Goal: Check status: Check status

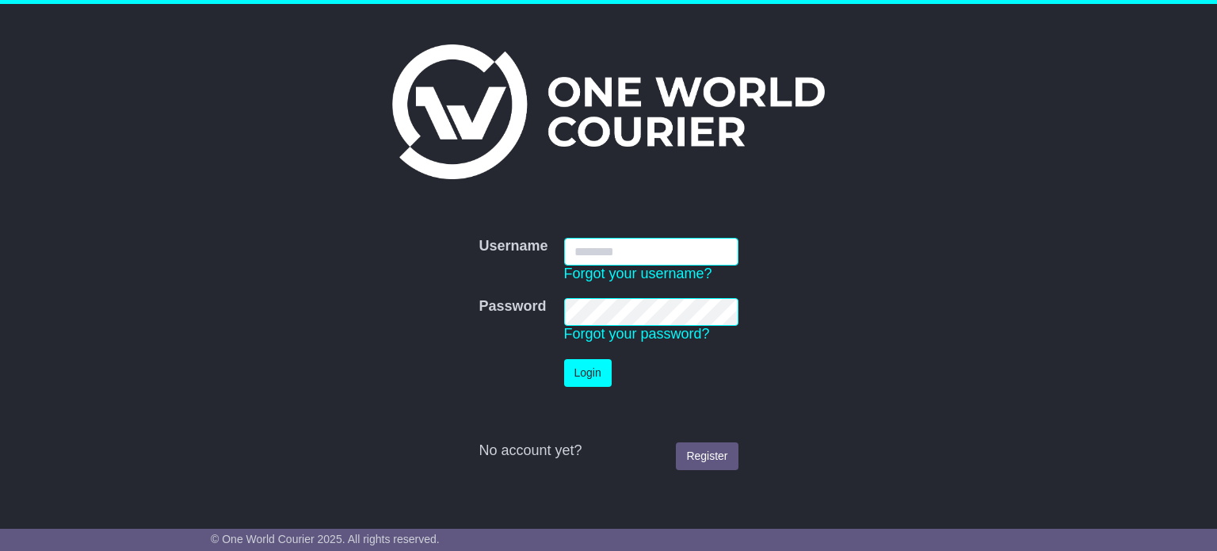
click at [650, 256] on input "Username" at bounding box center [651, 252] width 174 height 28
type input "**********"
click at [595, 376] on button "Login" at bounding box center [588, 373] width 48 height 28
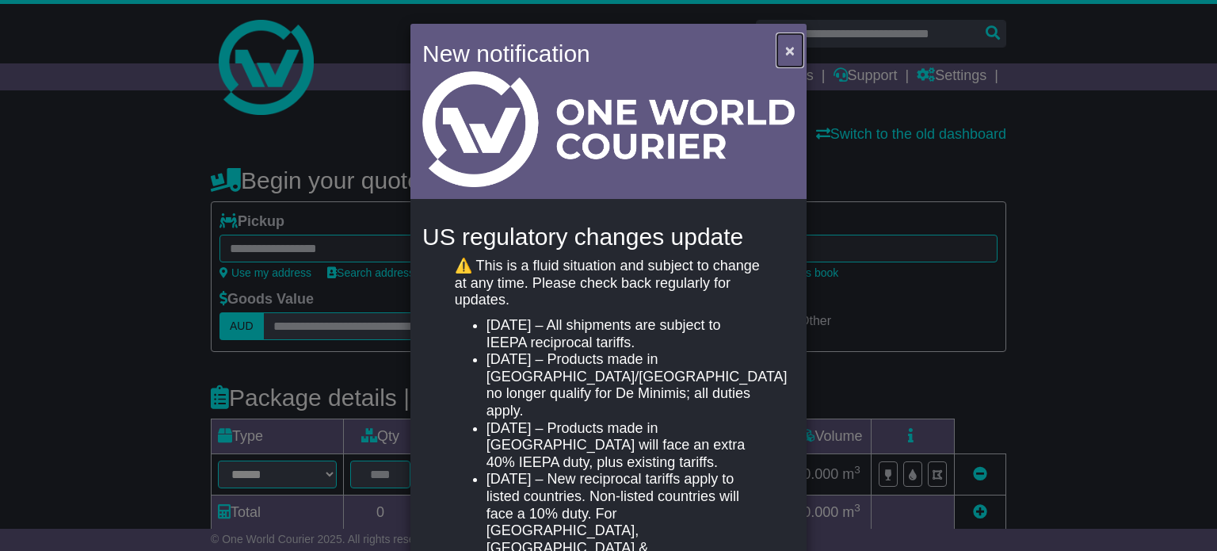
click at [786, 50] on span "×" at bounding box center [790, 50] width 10 height 18
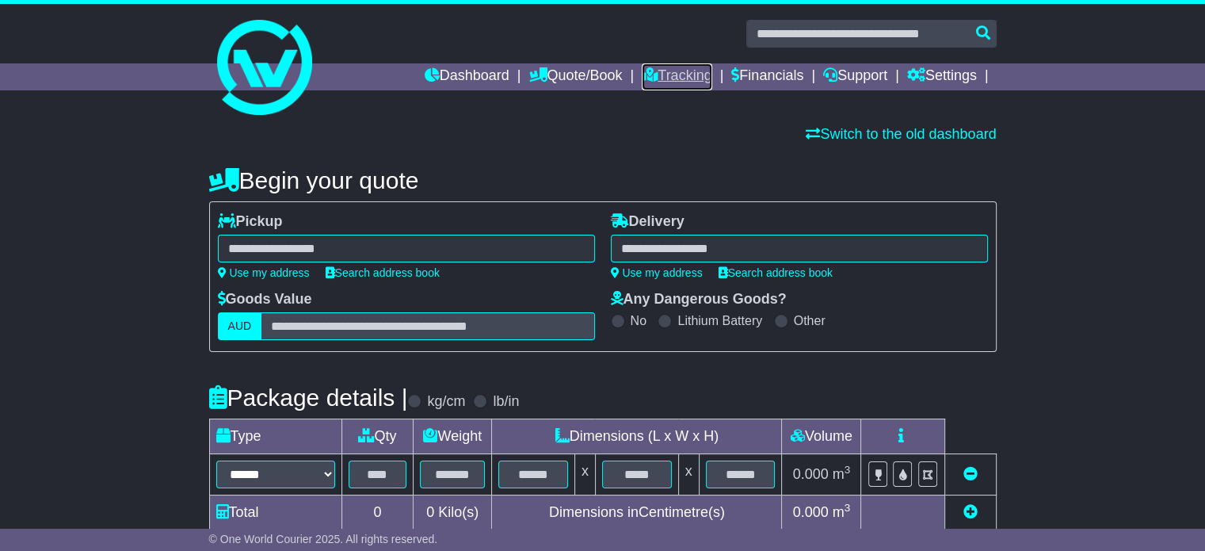
click at [682, 82] on link "Tracking" at bounding box center [677, 76] width 70 height 27
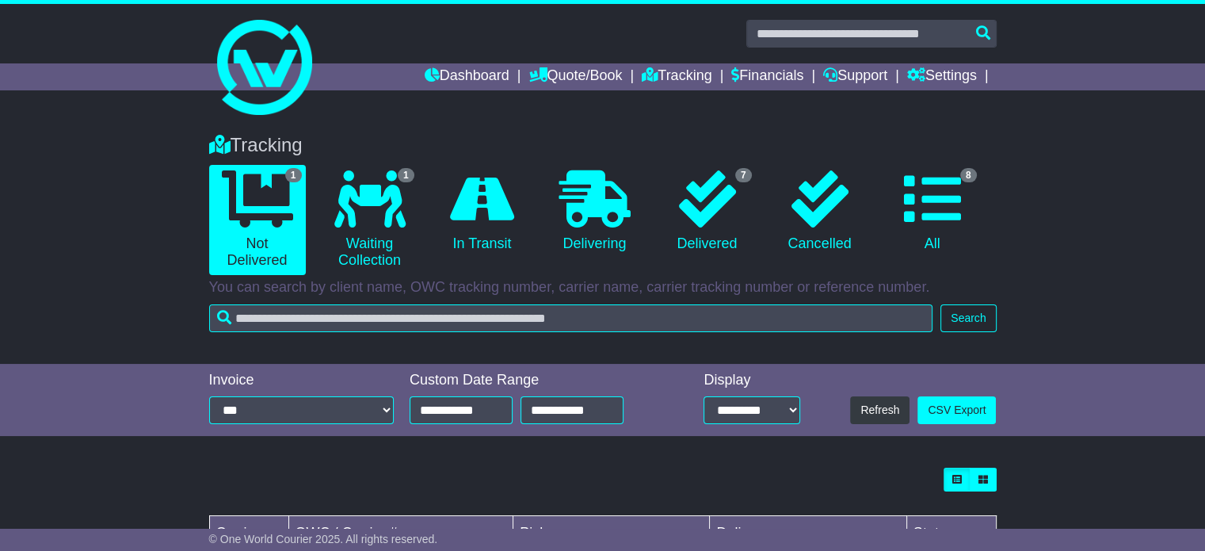
scroll to position [116, 0]
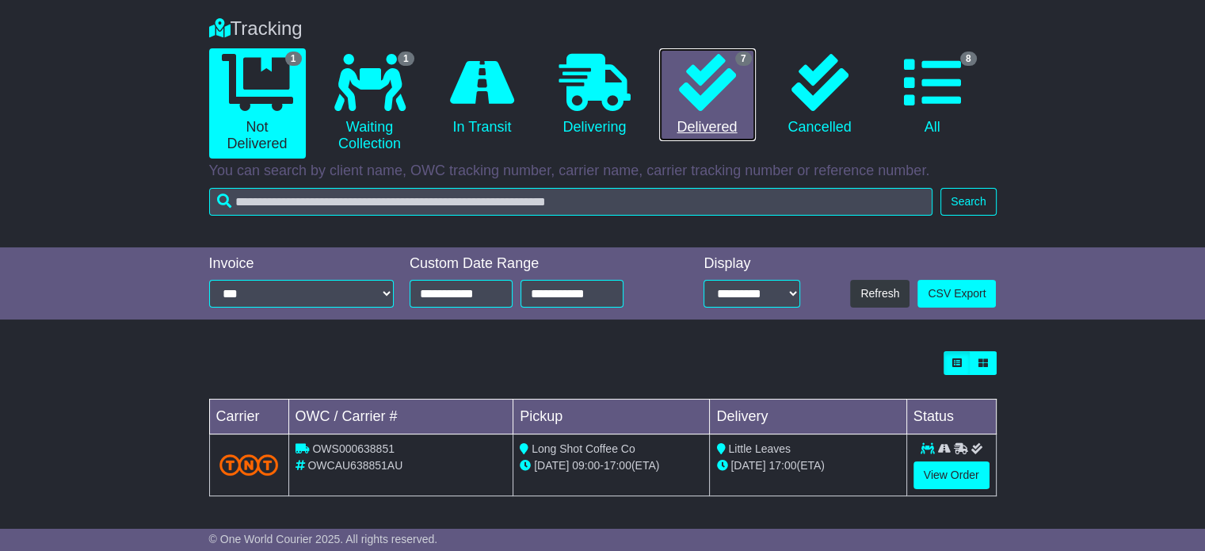
click at [693, 123] on link "7 Delivered" at bounding box center [707, 94] width 97 height 93
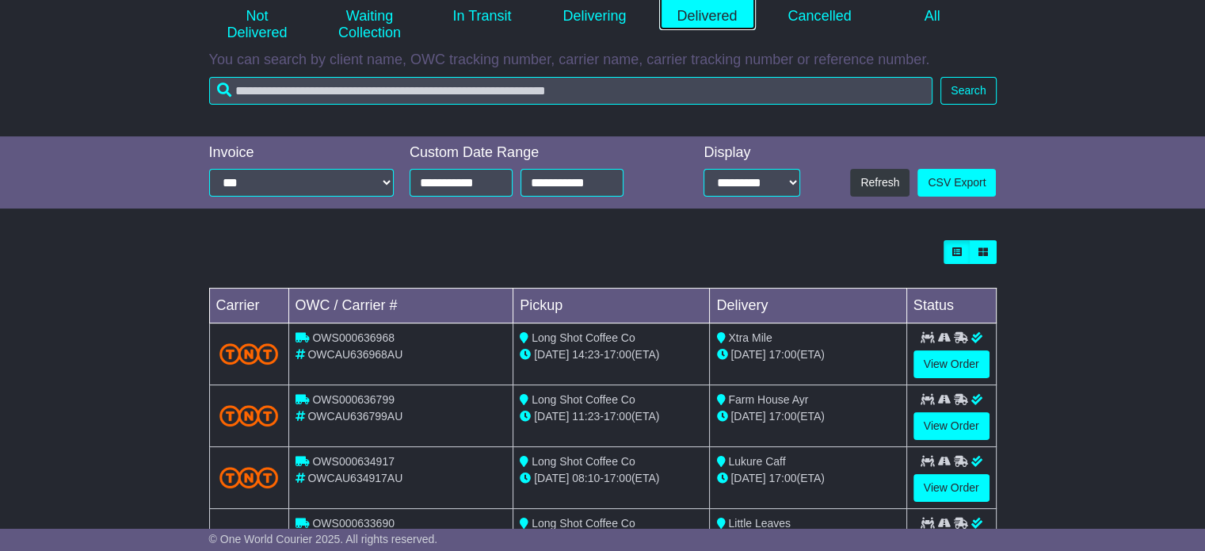
scroll to position [0, 0]
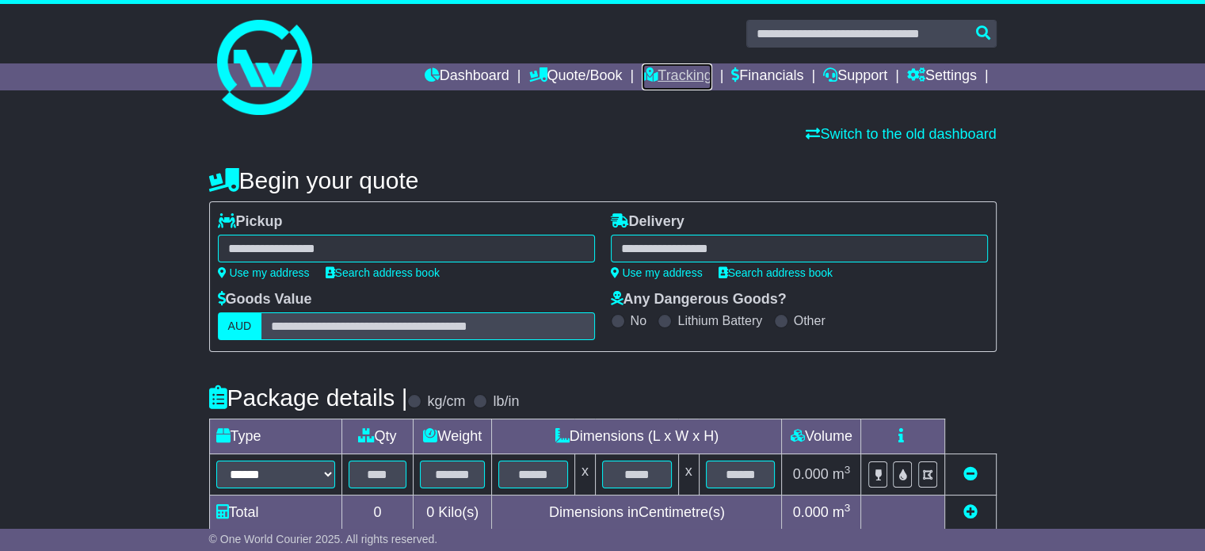
click at [652, 78] on link "Tracking" at bounding box center [677, 76] width 70 height 27
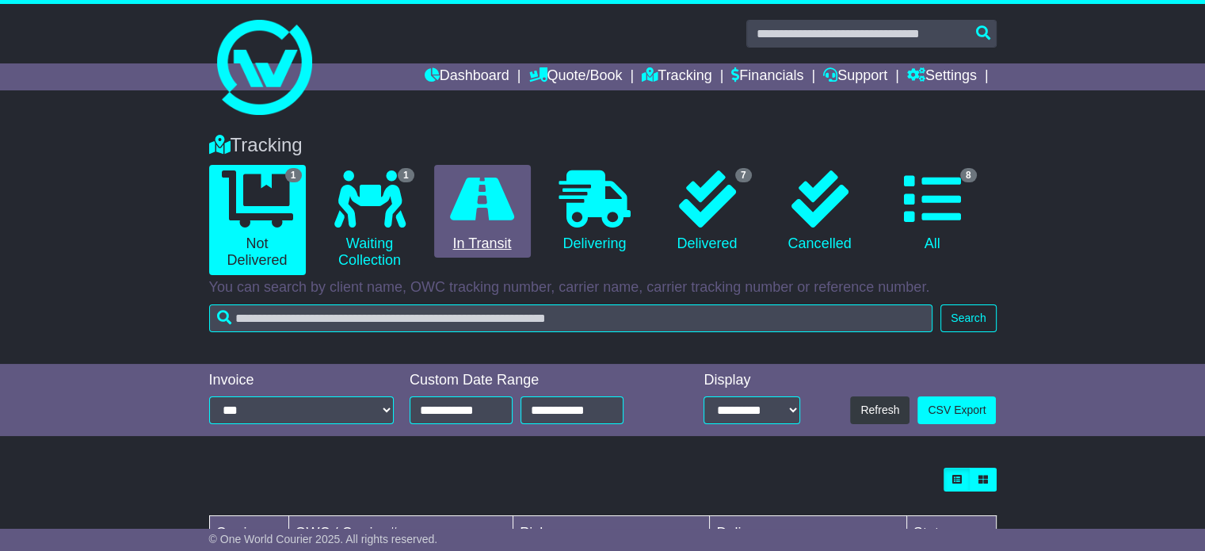
scroll to position [116, 0]
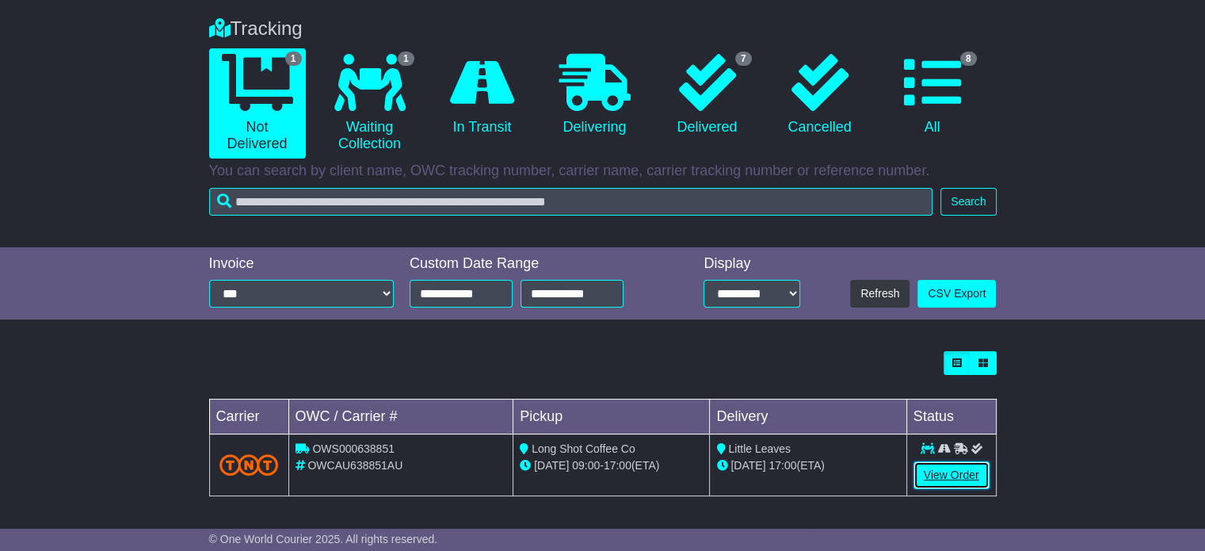
click at [955, 483] on link "View Order" at bounding box center [952, 475] width 76 height 28
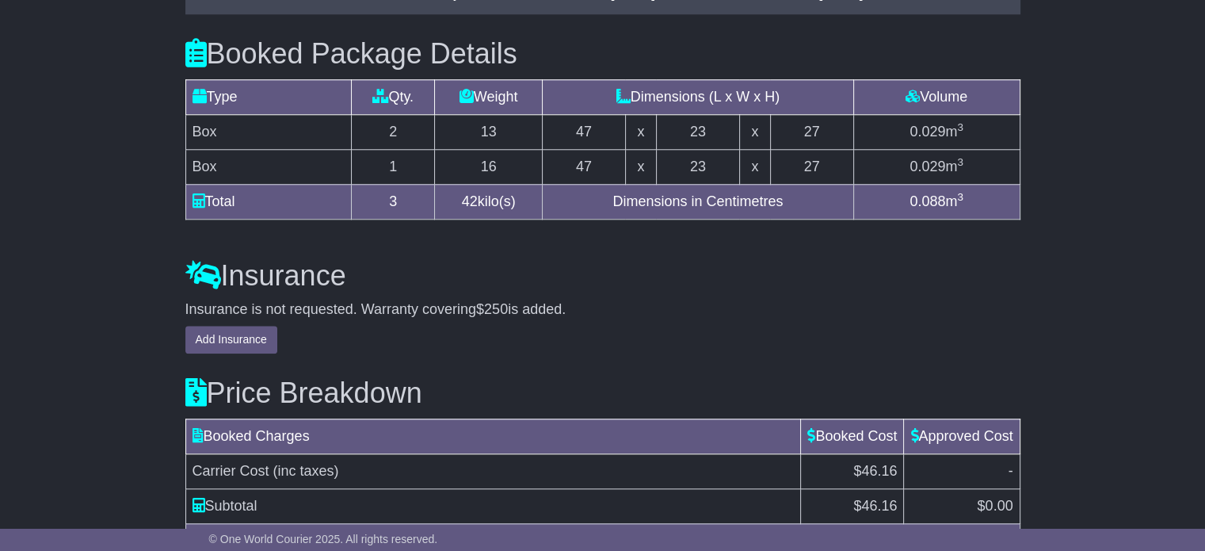
scroll to position [1604, 0]
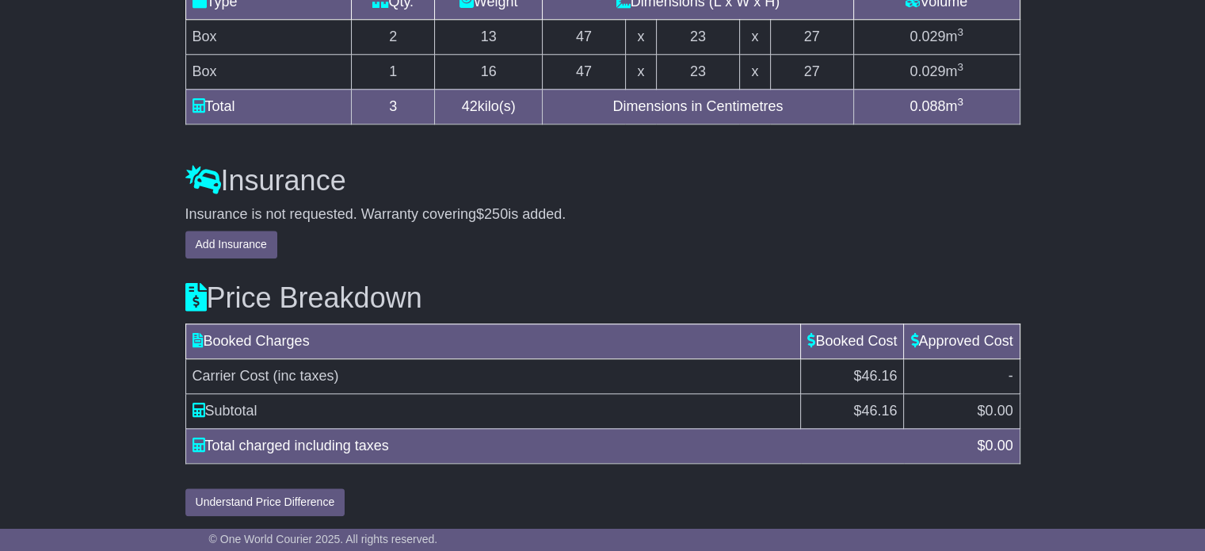
click at [883, 408] on span "46.16" at bounding box center [879, 411] width 36 height 16
copy span "46.16"
